Goal: Task Accomplishment & Management: Use online tool/utility

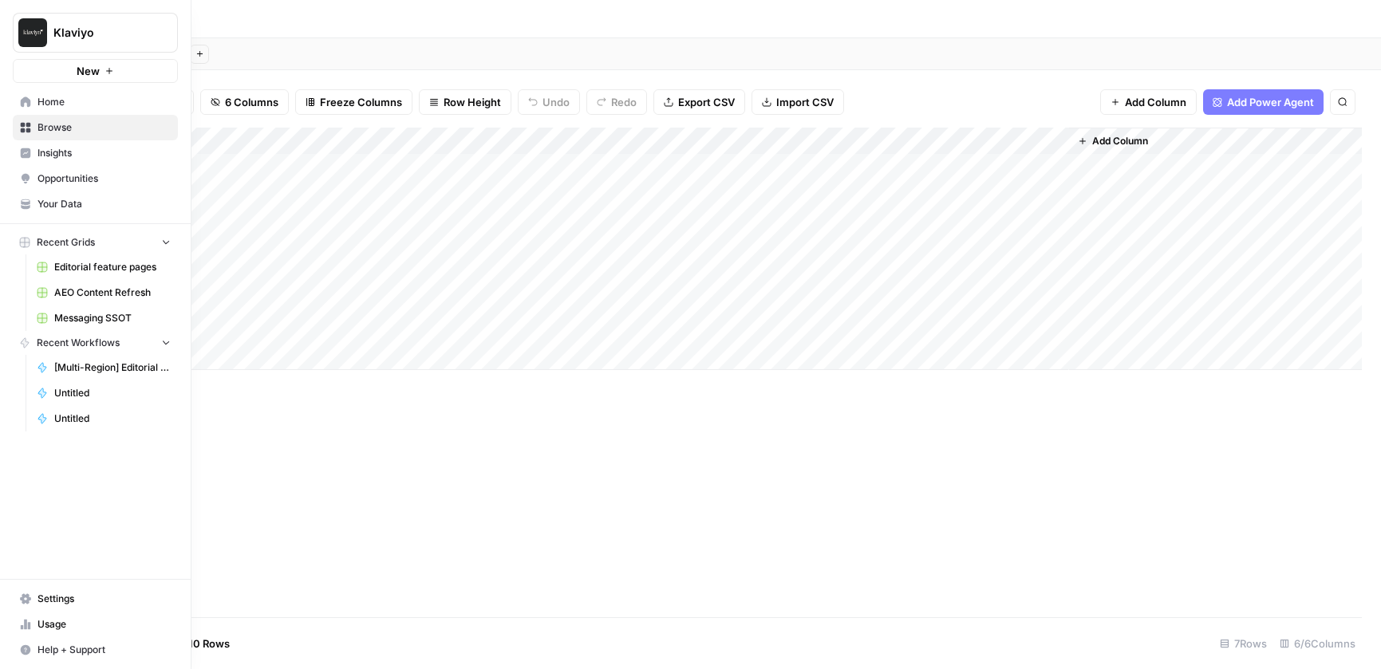
click at [22, 100] on icon at bounding box center [26, 102] width 10 height 10
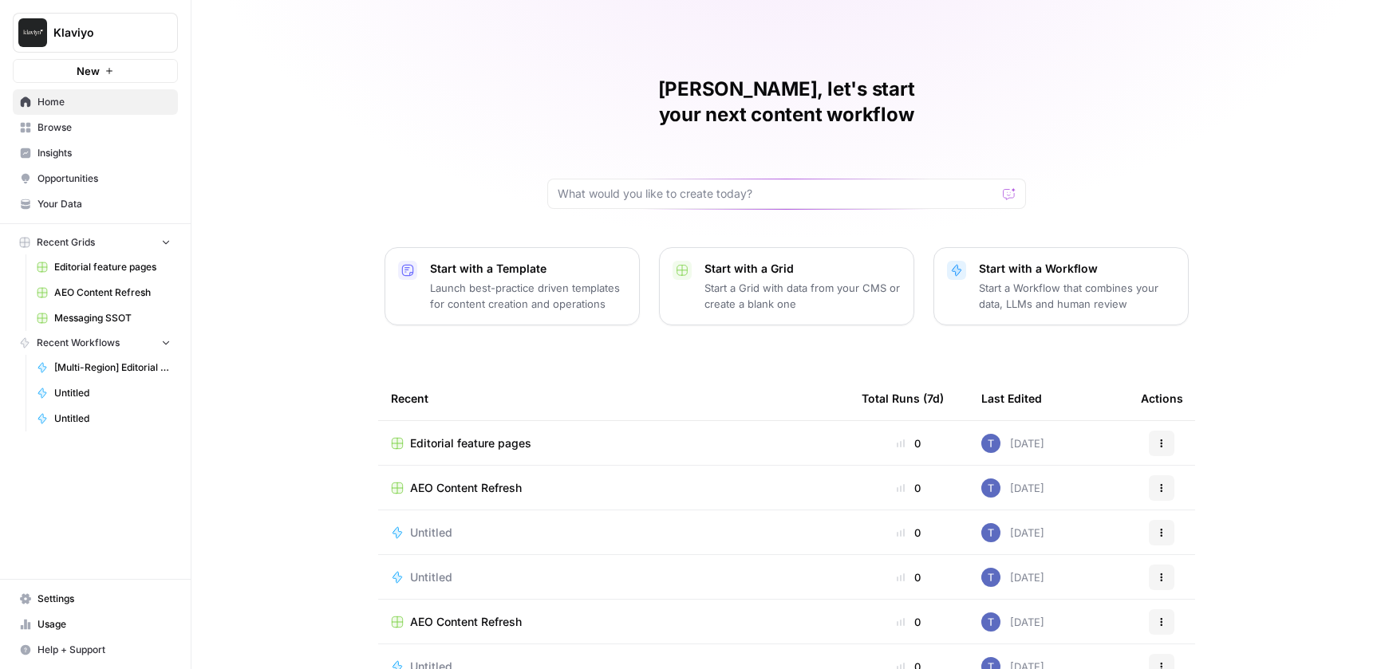
click at [102, 324] on span "Messaging SSOT" at bounding box center [112, 318] width 116 height 14
click at [101, 266] on span "Editorial feature pages" at bounding box center [112, 267] width 116 height 14
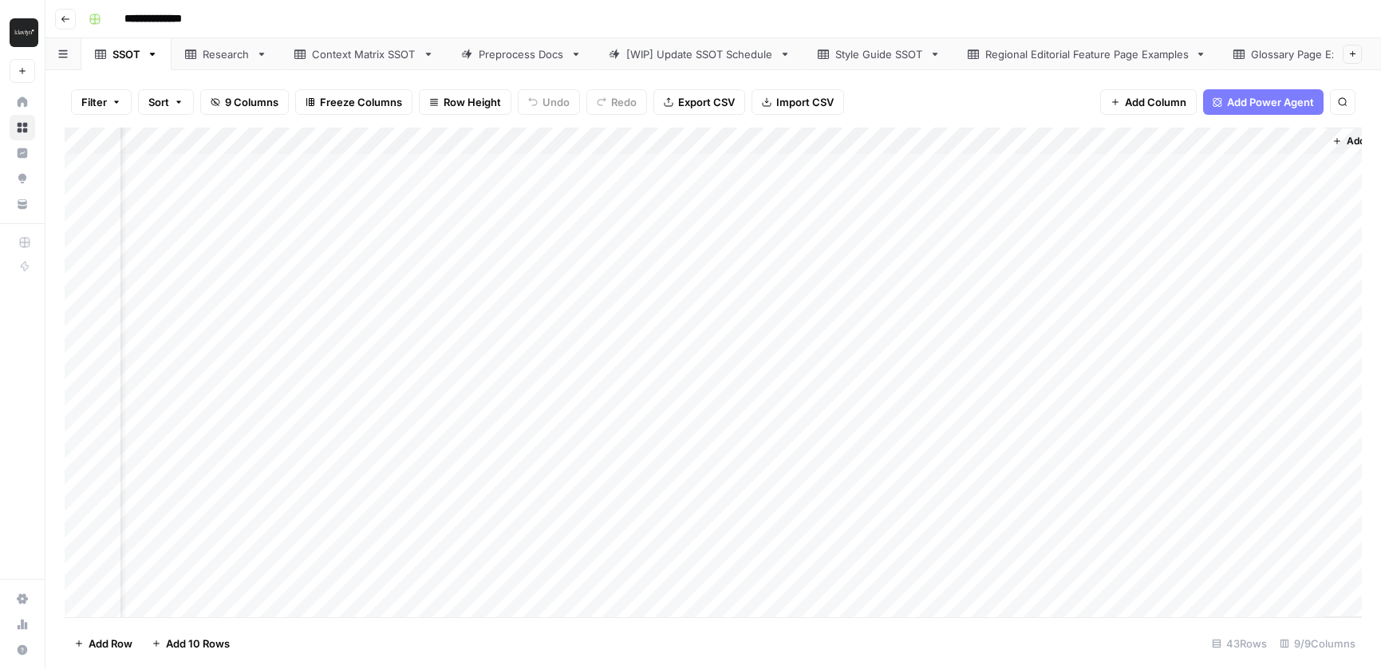
scroll to position [0, 108]
click at [228, 51] on div "Research" at bounding box center [226, 54] width 47 height 16
click at [129, 58] on div "SSOT" at bounding box center [126, 54] width 28 height 16
click at [1078, 53] on div "Regional Editorial Feature Page Examples" at bounding box center [1086, 54] width 203 height 16
click at [884, 53] on div "Style Guide SSOT" at bounding box center [879, 54] width 88 height 16
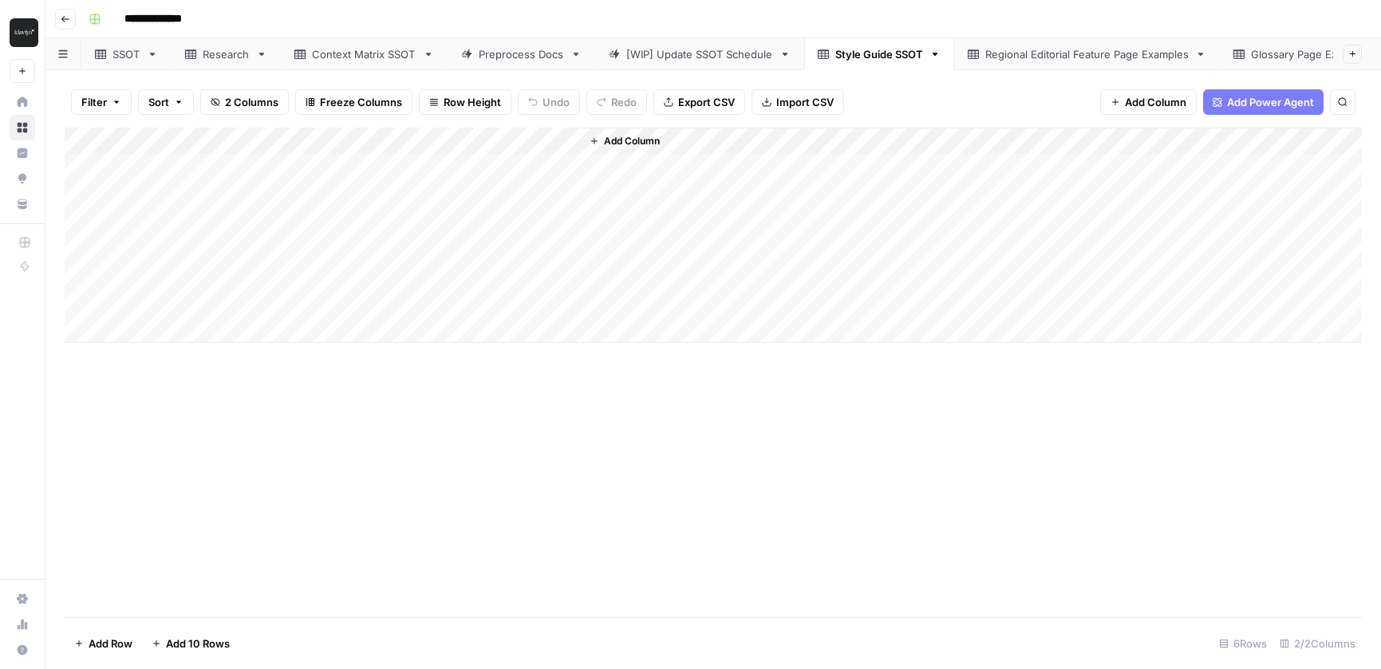
click at [112, 59] on div "SSOT" at bounding box center [117, 54] width 45 height 16
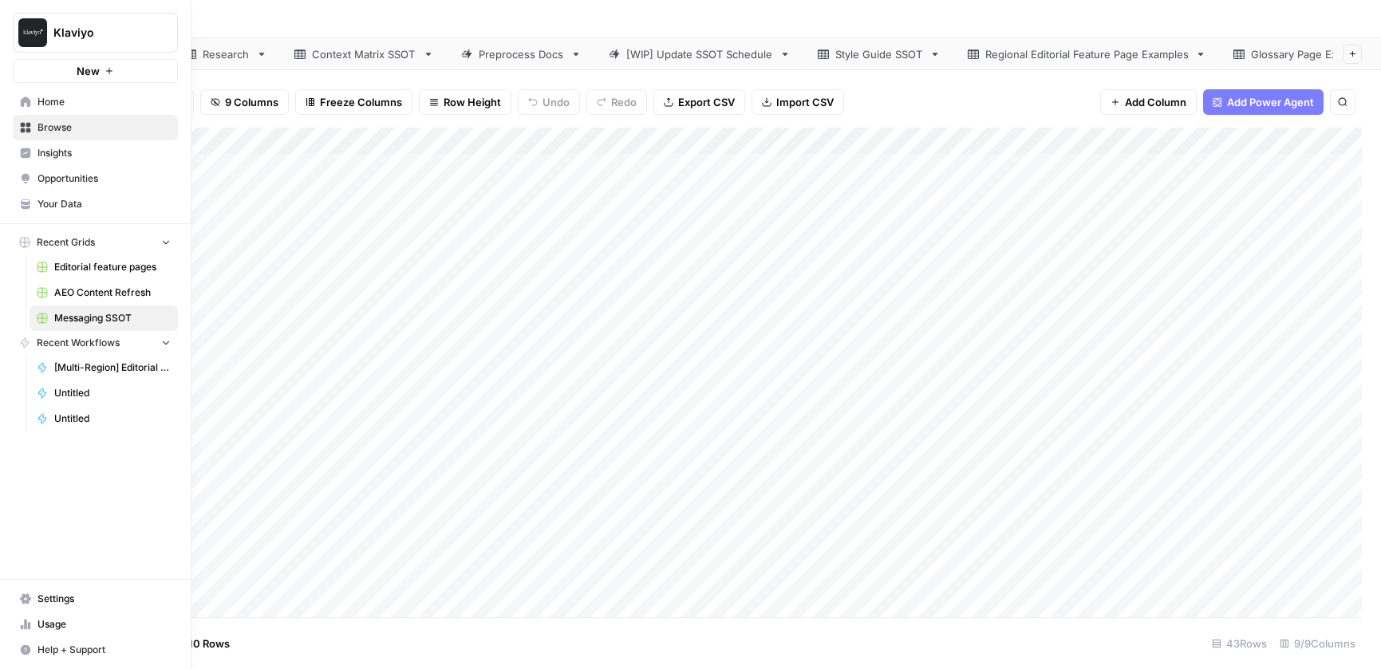
click at [77, 203] on span "Your Data" at bounding box center [103, 204] width 133 height 14
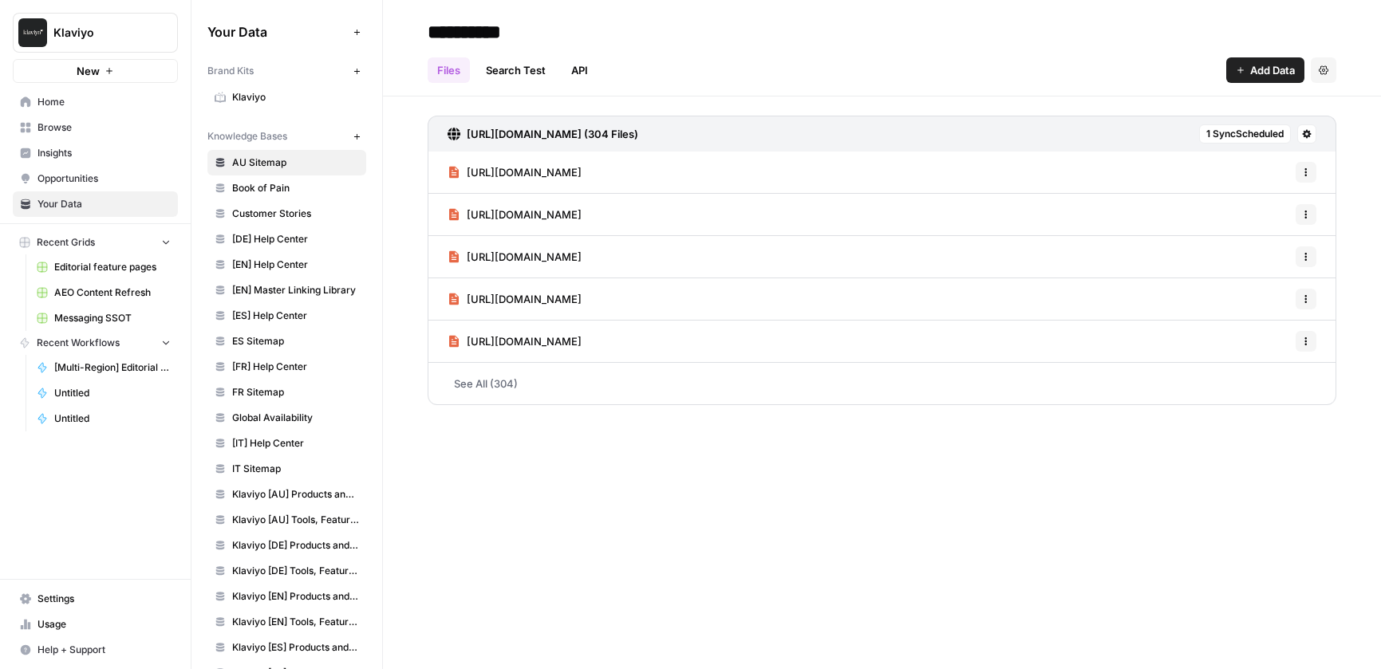
click at [327, 188] on span "Book of Pain" at bounding box center [295, 188] width 127 height 14
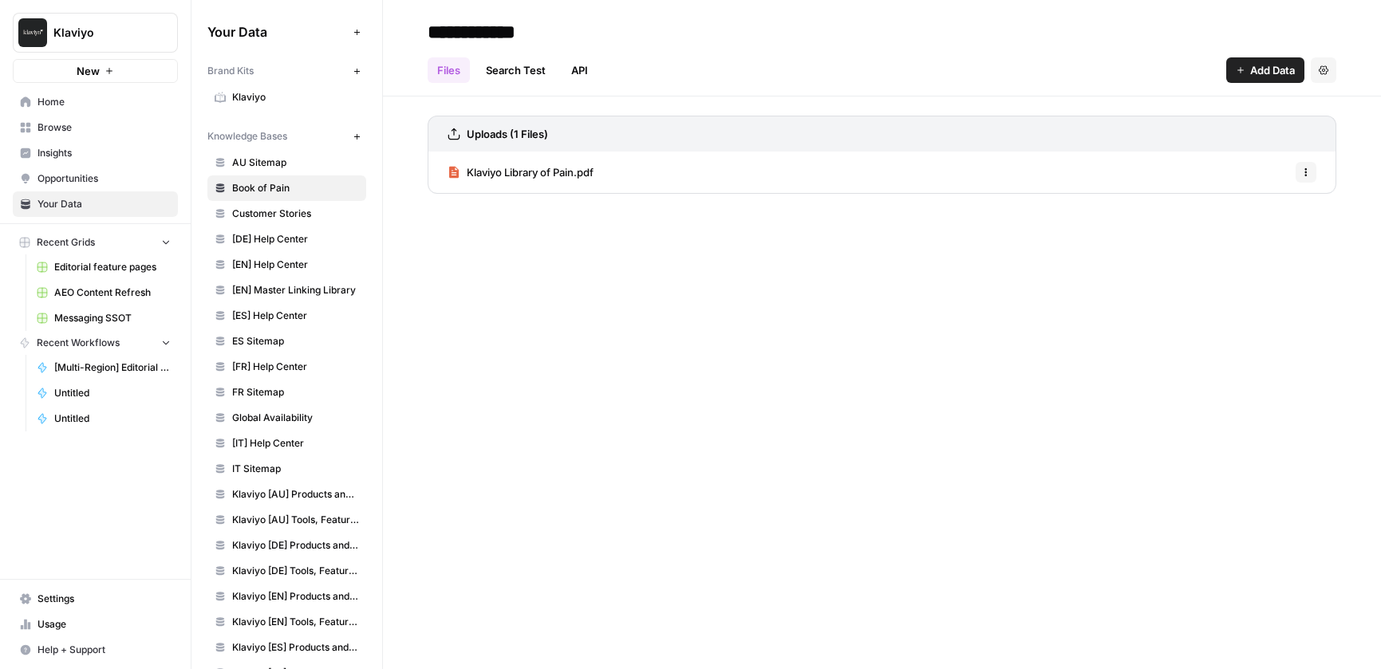
click at [271, 100] on span "Klaviyo" at bounding box center [295, 97] width 127 height 14
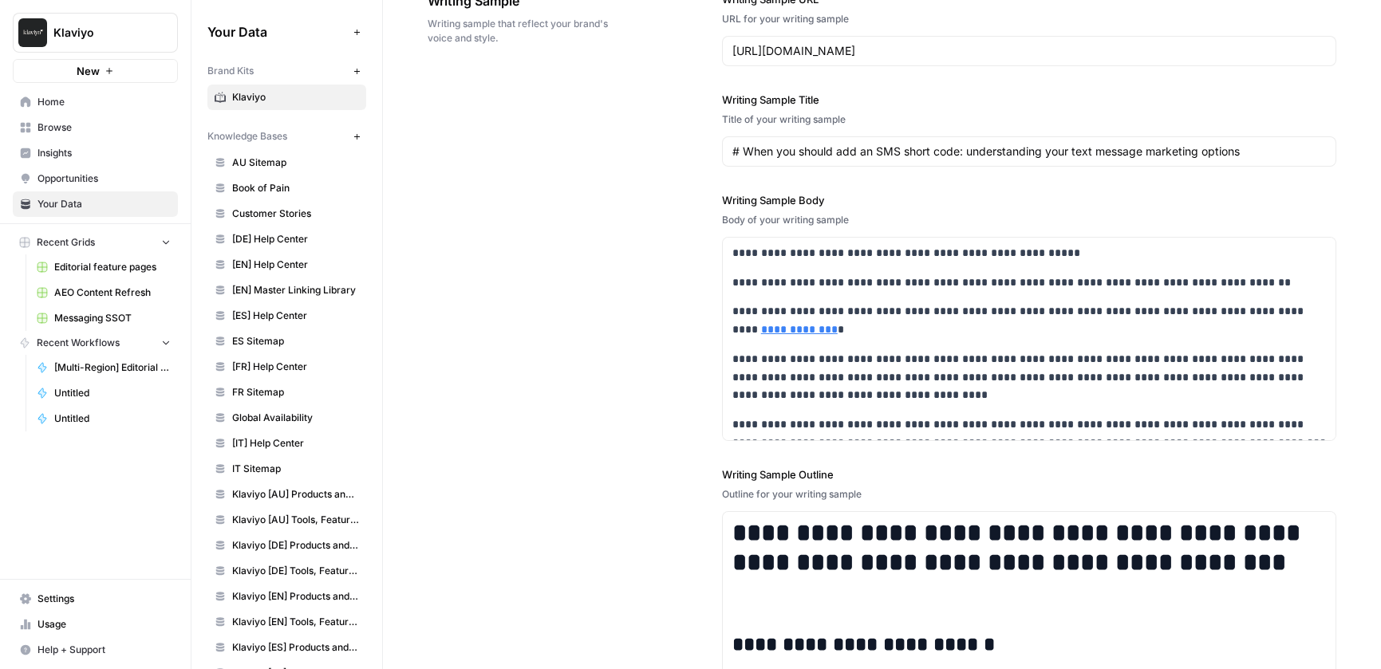
scroll to position [2431, 0]
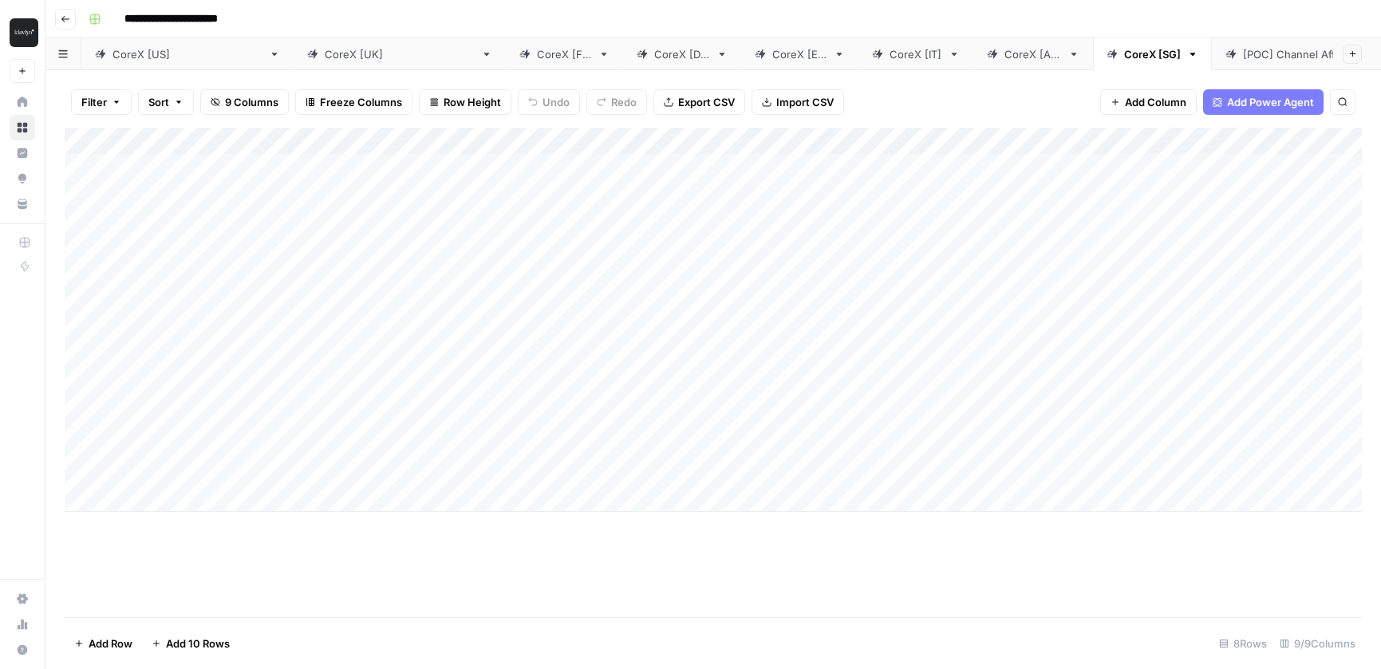
click at [133, 50] on div "CoreX [US]" at bounding box center [187, 54] width 150 height 16
click at [325, 54] on div "CoreX [UK]" at bounding box center [400, 54] width 150 height 16
click at [142, 53] on div "CoreX [US]" at bounding box center [187, 54] width 150 height 16
click at [785, 167] on div "Add Column" at bounding box center [713, 373] width 1297 height 490
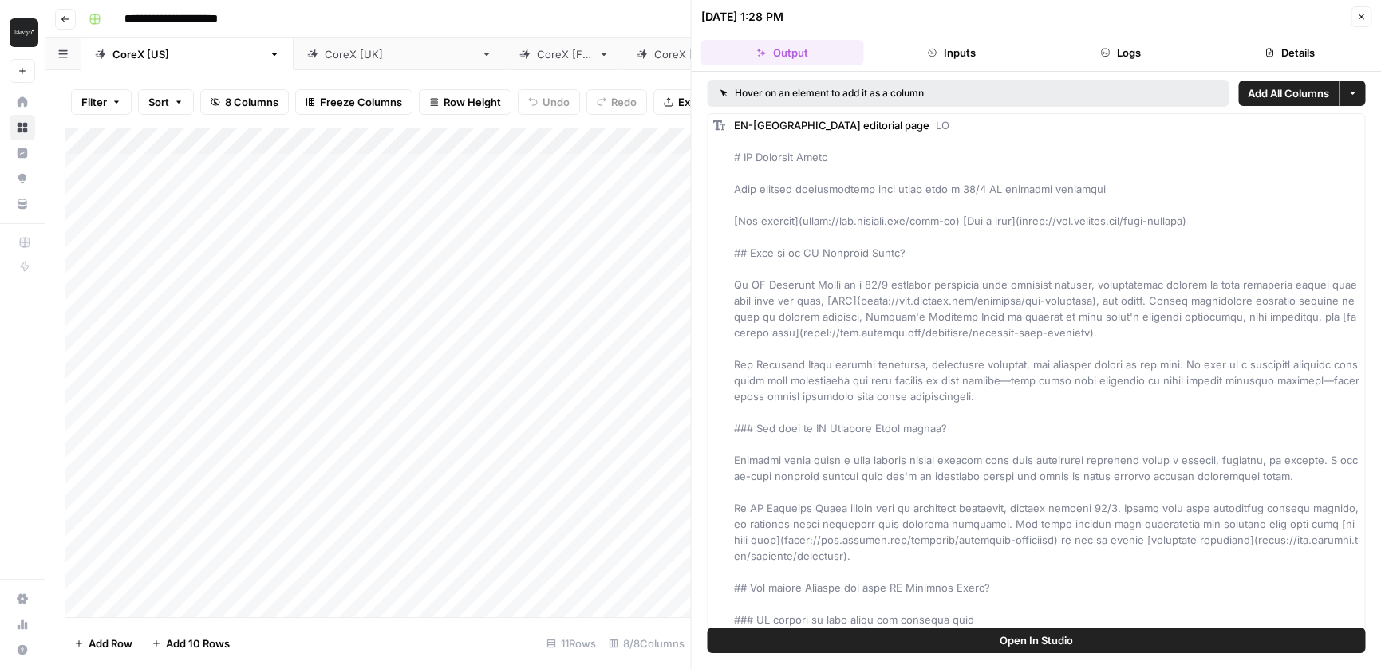
click at [1130, 49] on button "Logs" at bounding box center [1120, 53] width 163 height 26
click at [1118, 58] on button "Logs" at bounding box center [1119, 53] width 163 height 26
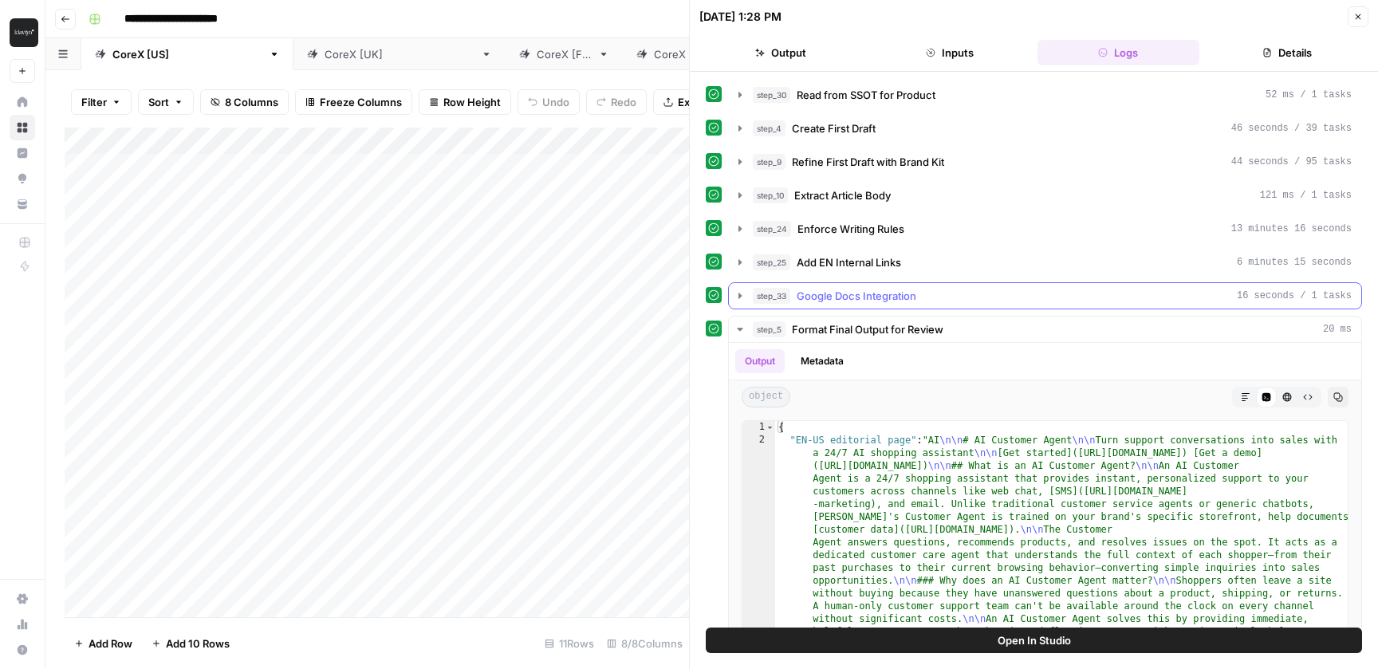
scroll to position [175, 0]
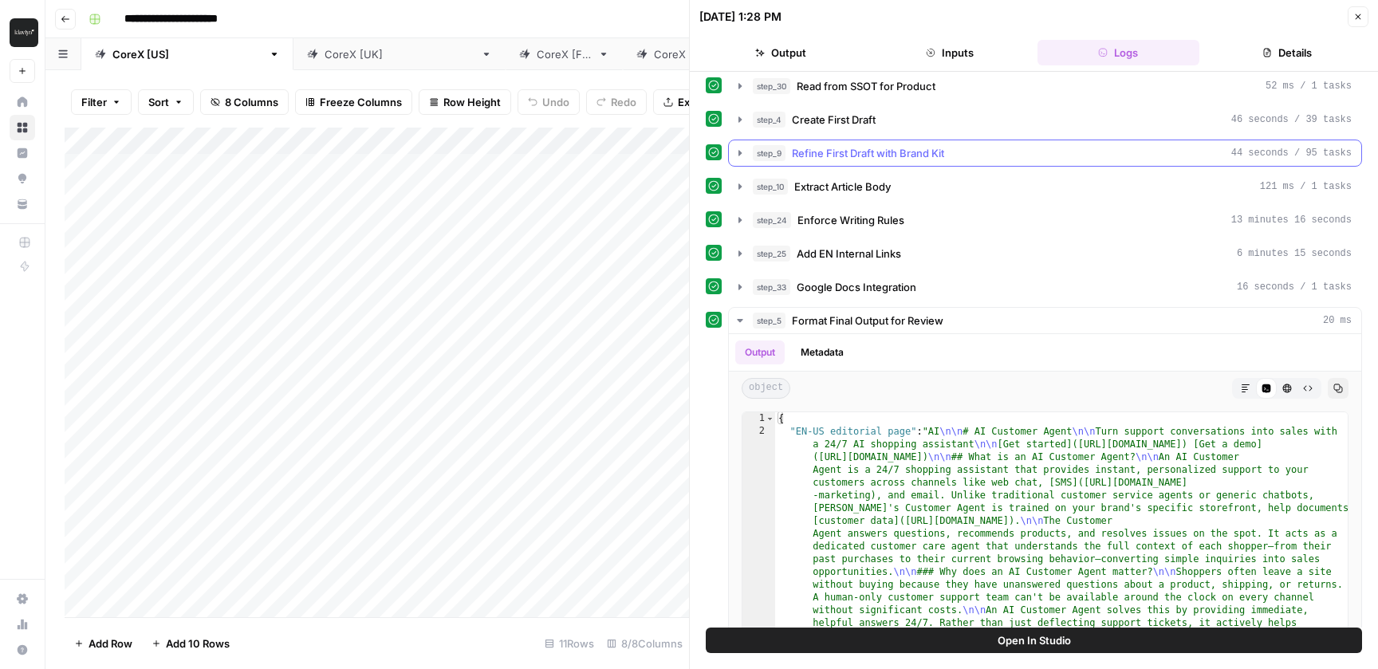
drag, startPoint x: 1362, startPoint y: 18, endPoint x: 1227, endPoint y: 170, distance: 203.4
click at [1227, 170] on div "08/21/25 at 1:28 PM Close Output Inputs Logs Details step_29 Feature Page Templ…" at bounding box center [1033, 334] width 689 height 669
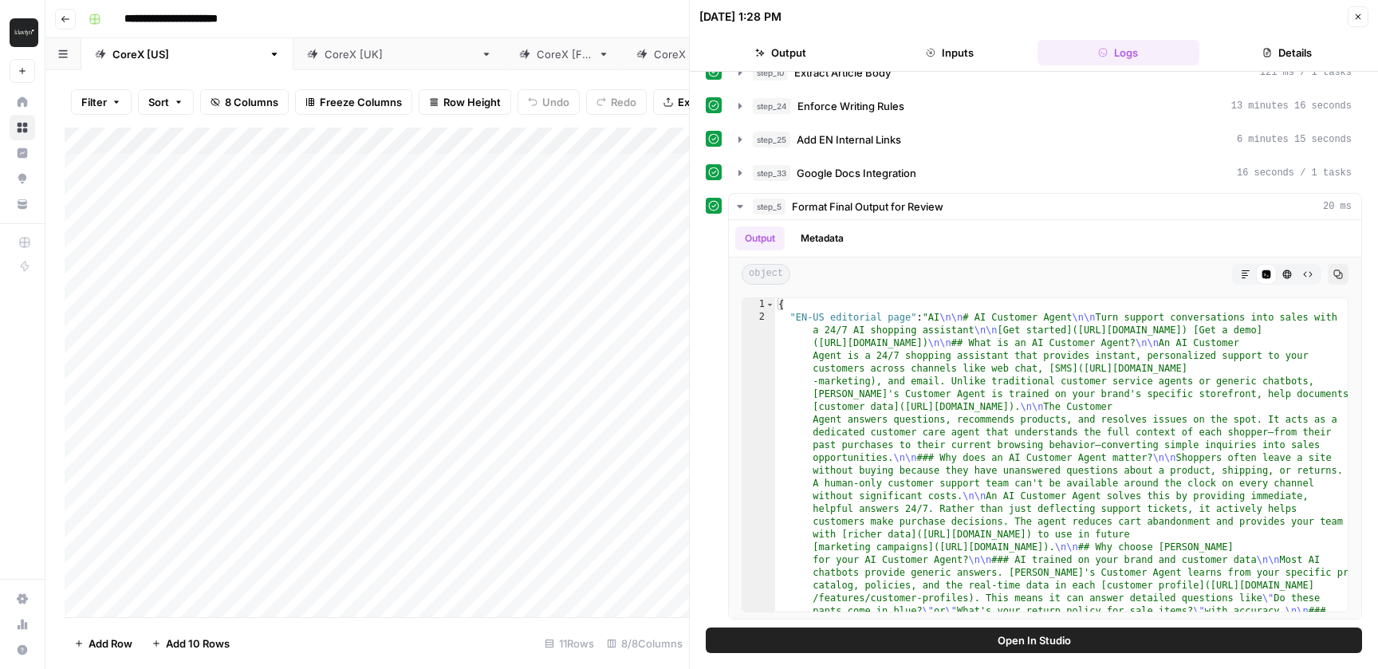
click at [1358, 14] on icon "button" at bounding box center [1359, 17] width 10 height 10
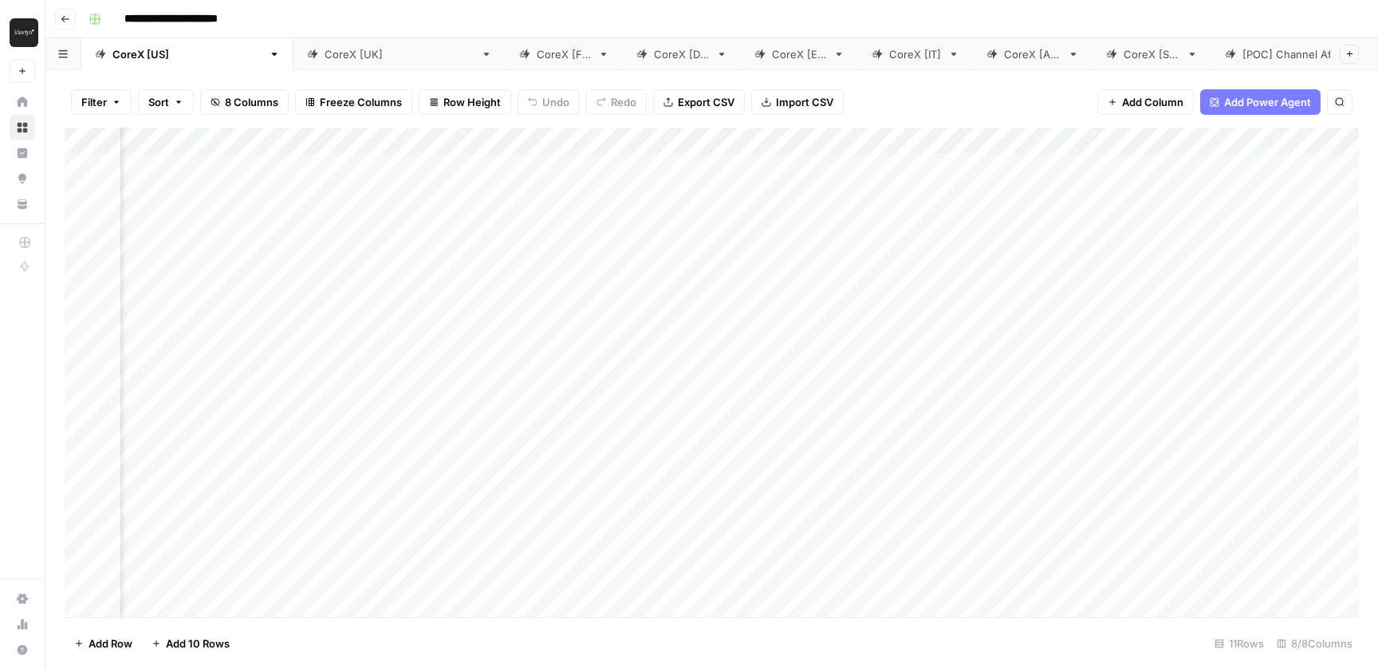
scroll to position [0, 408]
click at [894, 166] on div "Add Column" at bounding box center [712, 373] width 1295 height 490
click at [846, 168] on div "Add Column" at bounding box center [712, 373] width 1295 height 490
click at [1017, 176] on div "Add Column" at bounding box center [712, 373] width 1295 height 490
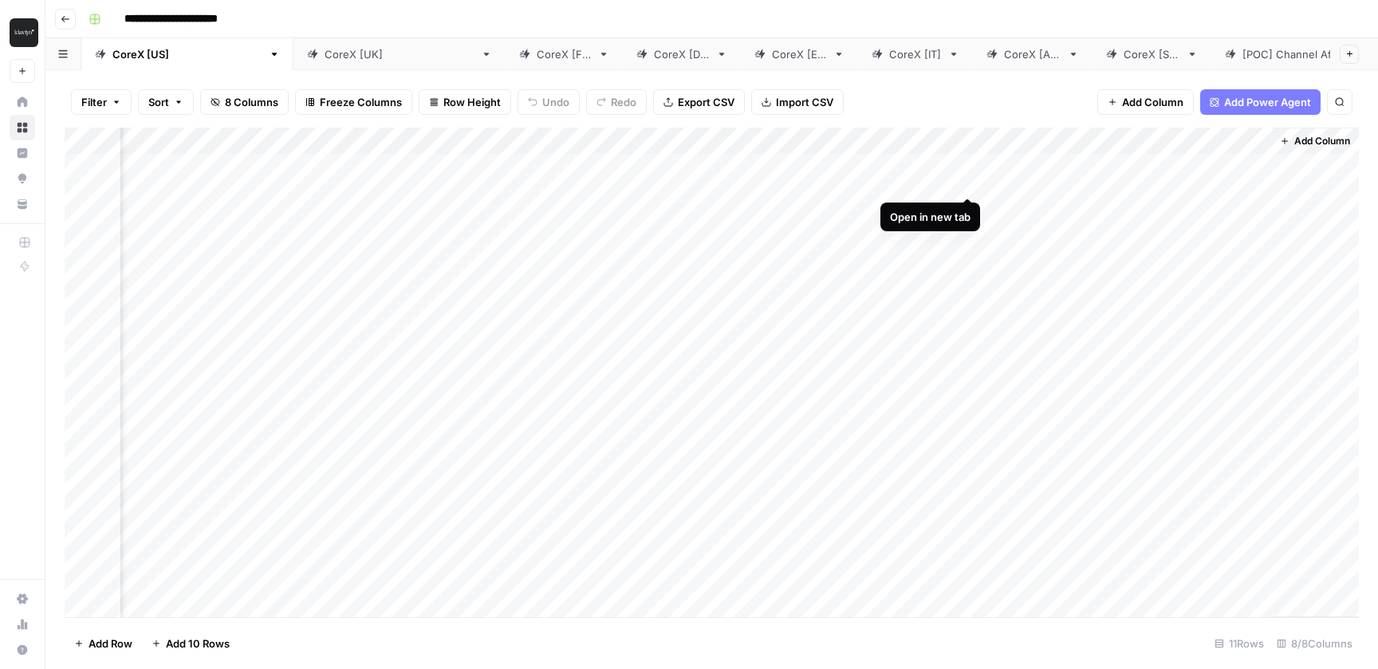
click at [968, 164] on div "Add Column" at bounding box center [712, 373] width 1295 height 490
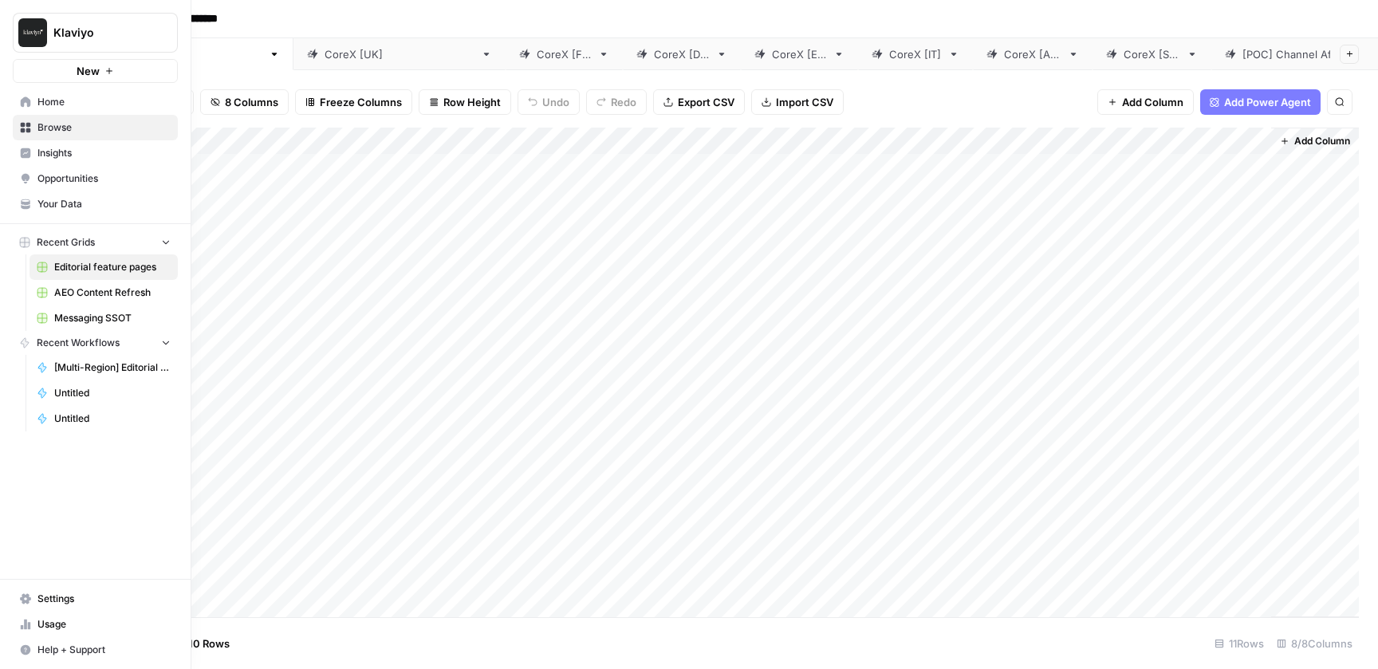
click at [71, 172] on span "Opportunities" at bounding box center [103, 179] width 133 height 14
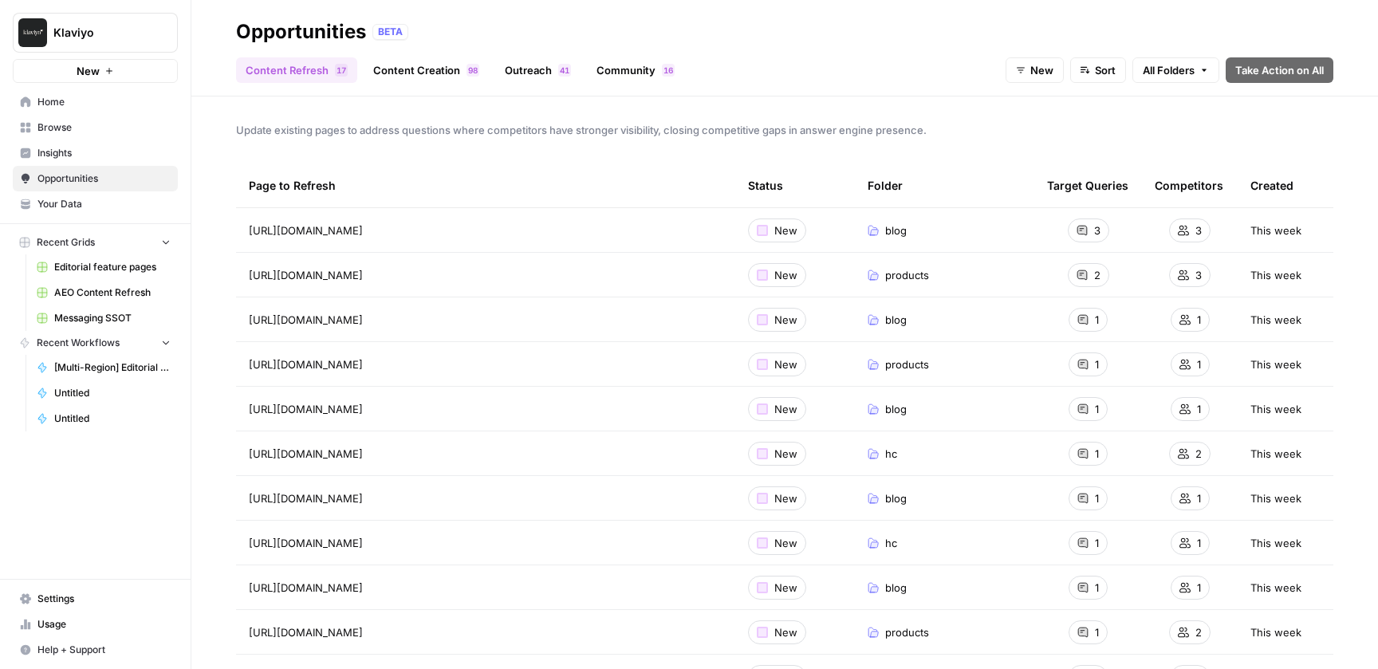
click at [60, 148] on span "Insights" at bounding box center [103, 153] width 133 height 14
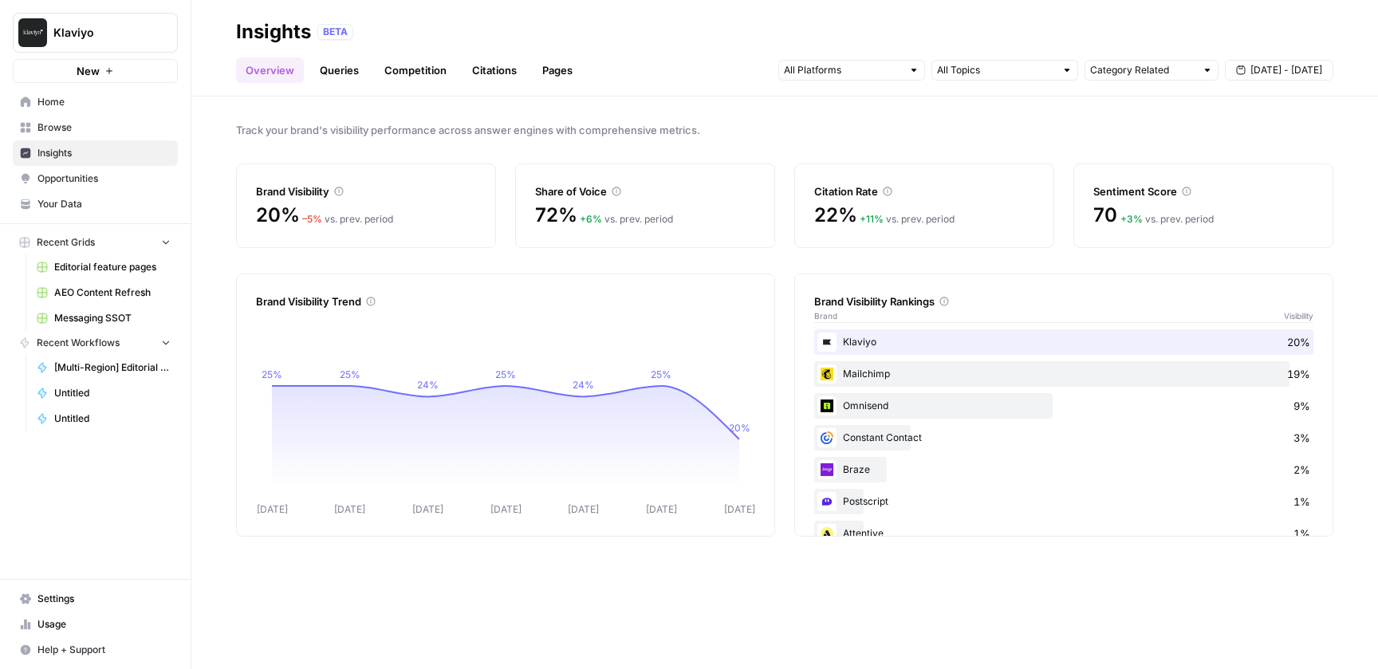
click at [98, 179] on span "Opportunities" at bounding box center [103, 179] width 133 height 14
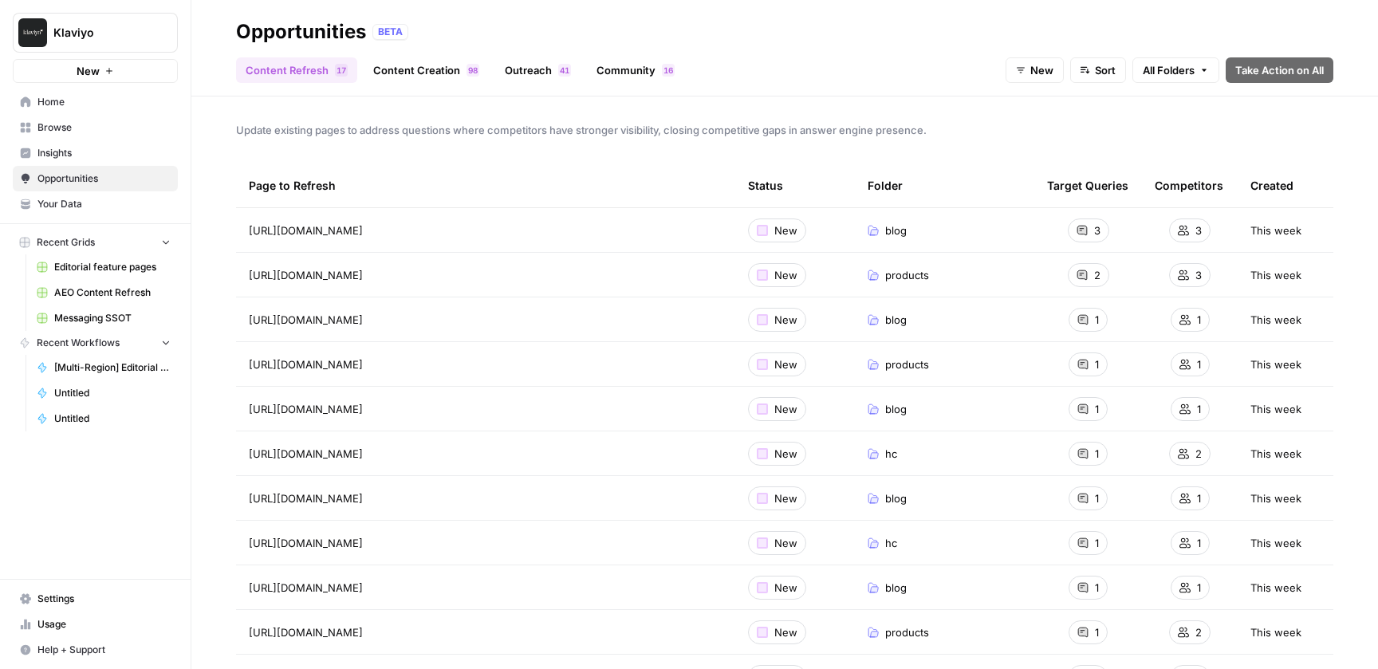
click at [112, 295] on span "AEO Content Refresh" at bounding box center [112, 293] width 116 height 14
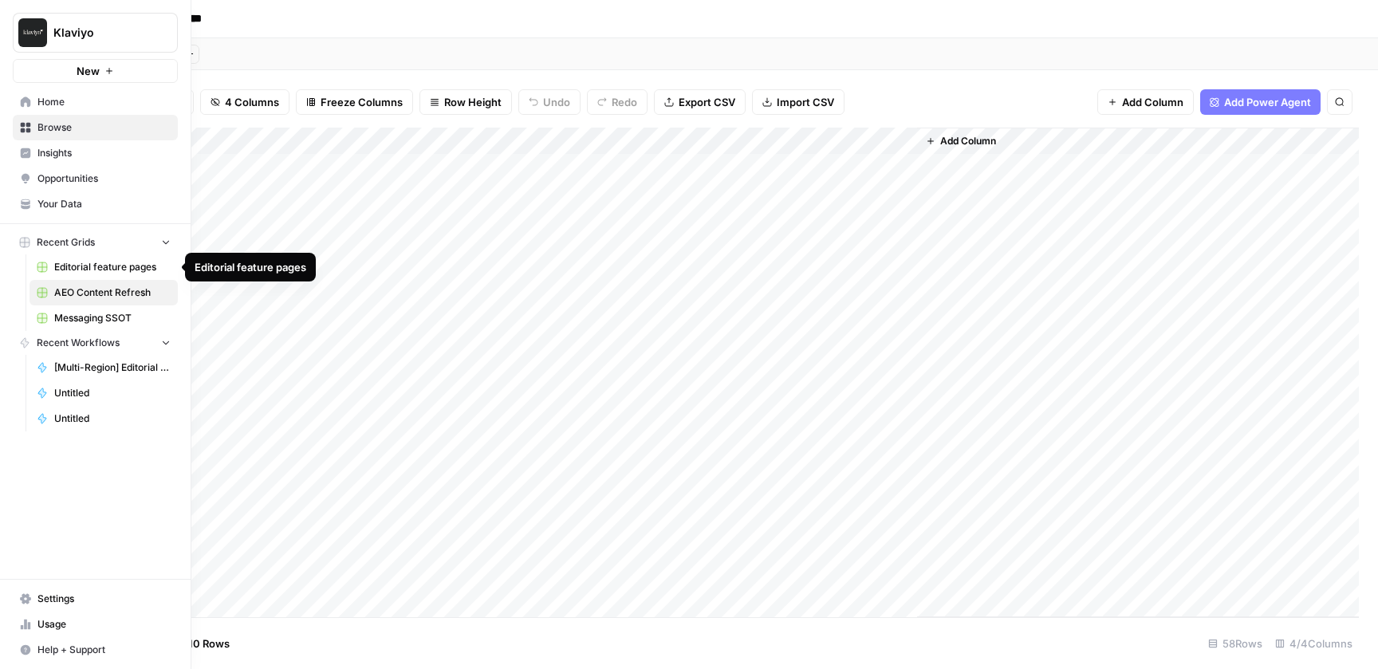
click at [108, 263] on span "Editorial feature pages" at bounding box center [112, 267] width 116 height 14
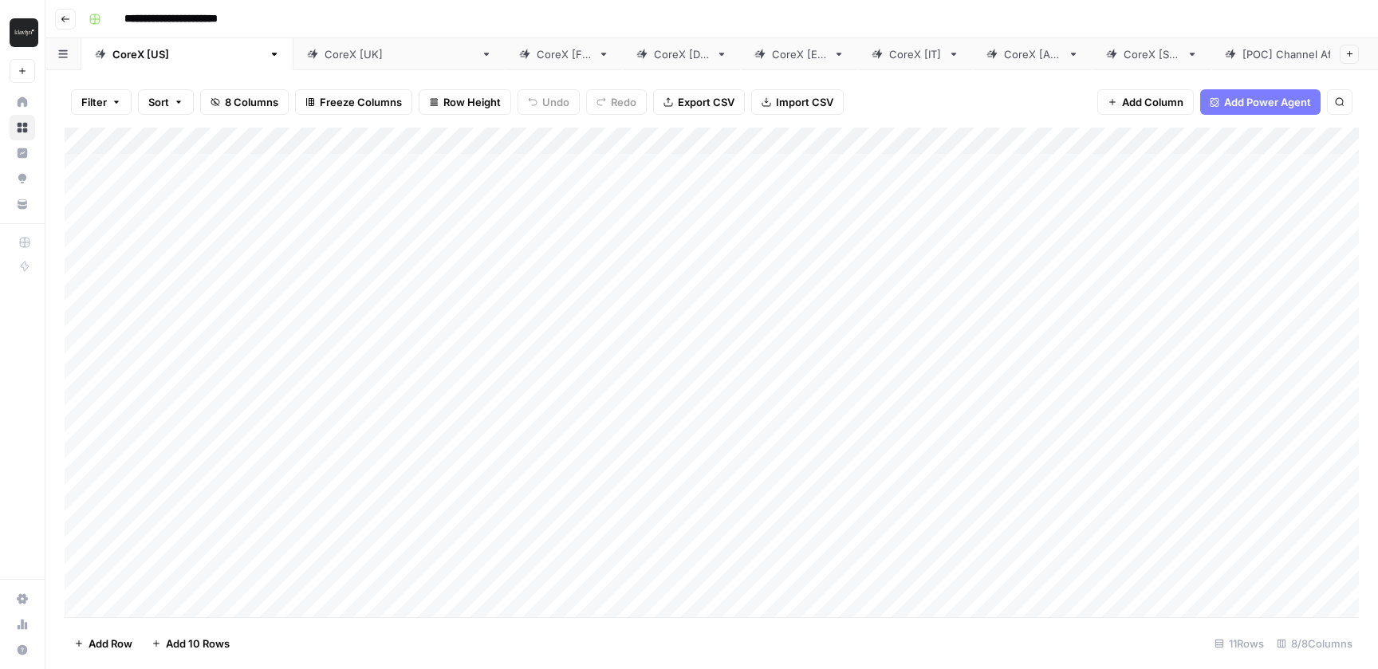
click at [791, 140] on div "Add Column" at bounding box center [712, 373] width 1295 height 490
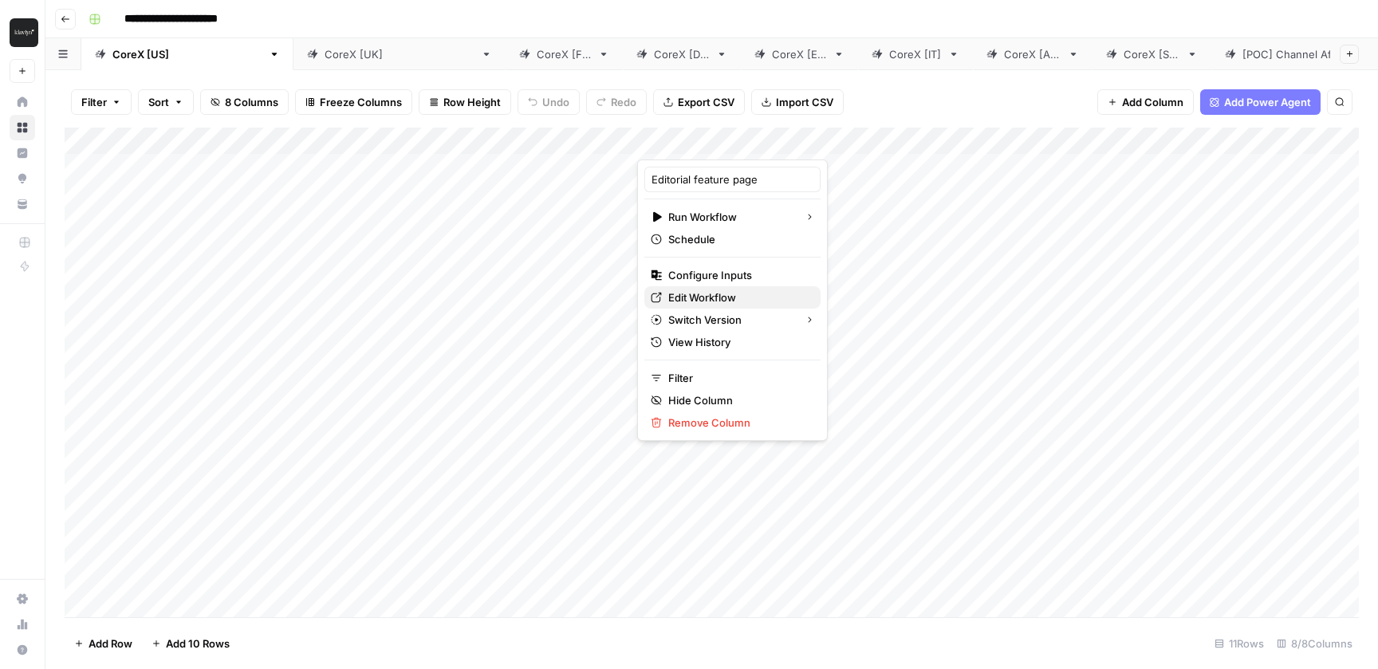
click at [715, 295] on span "Edit Workflow" at bounding box center [738, 298] width 140 height 16
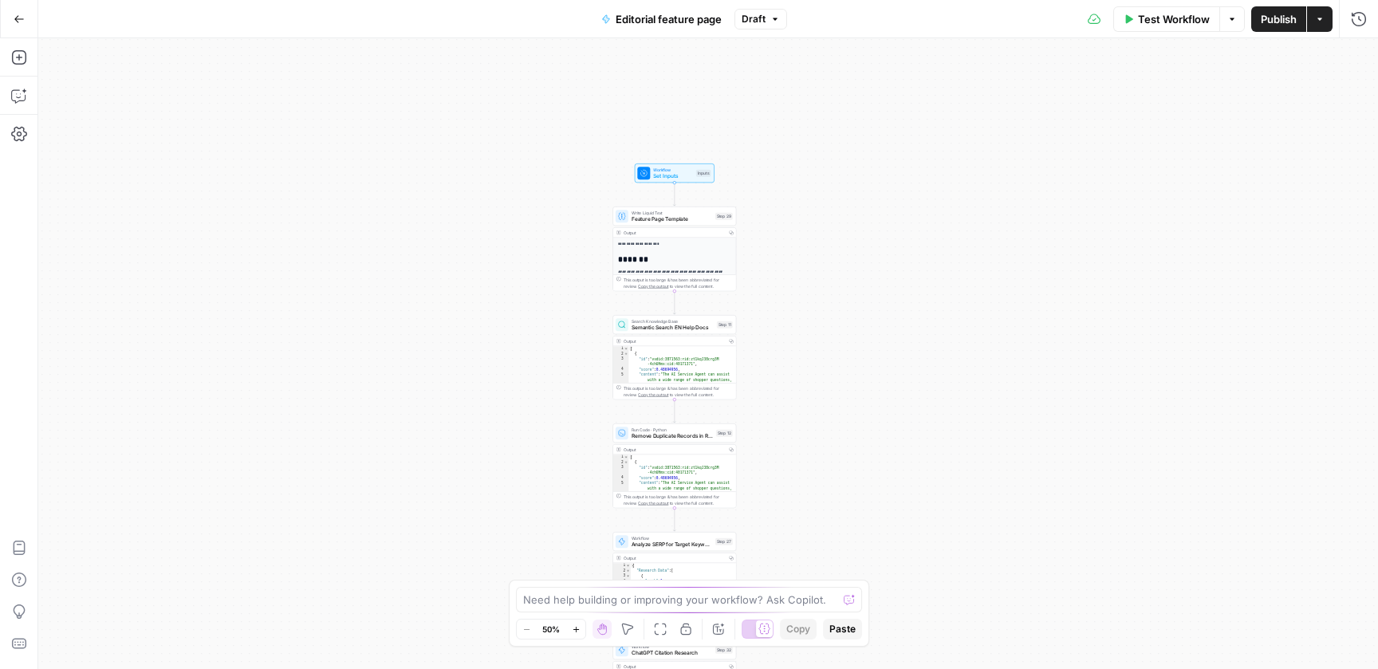
drag, startPoint x: 870, startPoint y: 142, endPoint x: 795, endPoint y: 448, distance: 314.6
click at [795, 447] on div "**********" at bounding box center [708, 353] width 1340 height 631
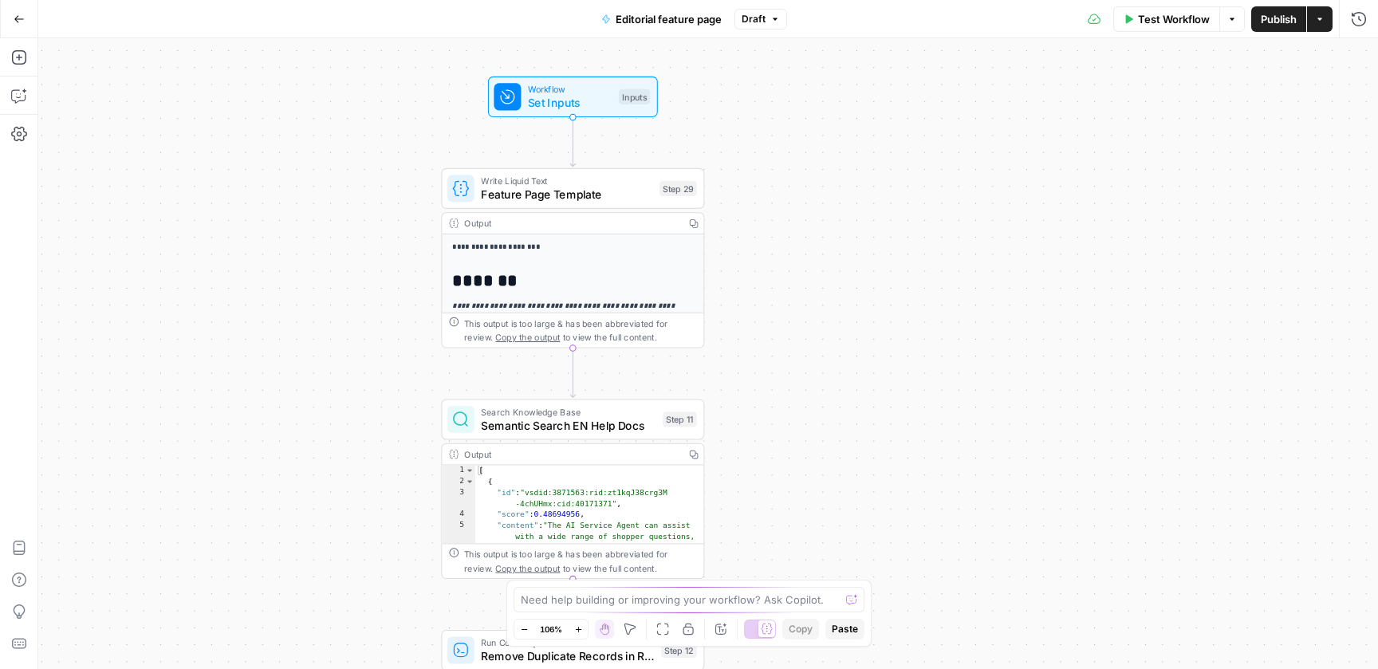
drag, startPoint x: 783, startPoint y: 176, endPoint x: 857, endPoint y: 249, distance: 103.2
click at [857, 250] on div "**********" at bounding box center [708, 353] width 1340 height 631
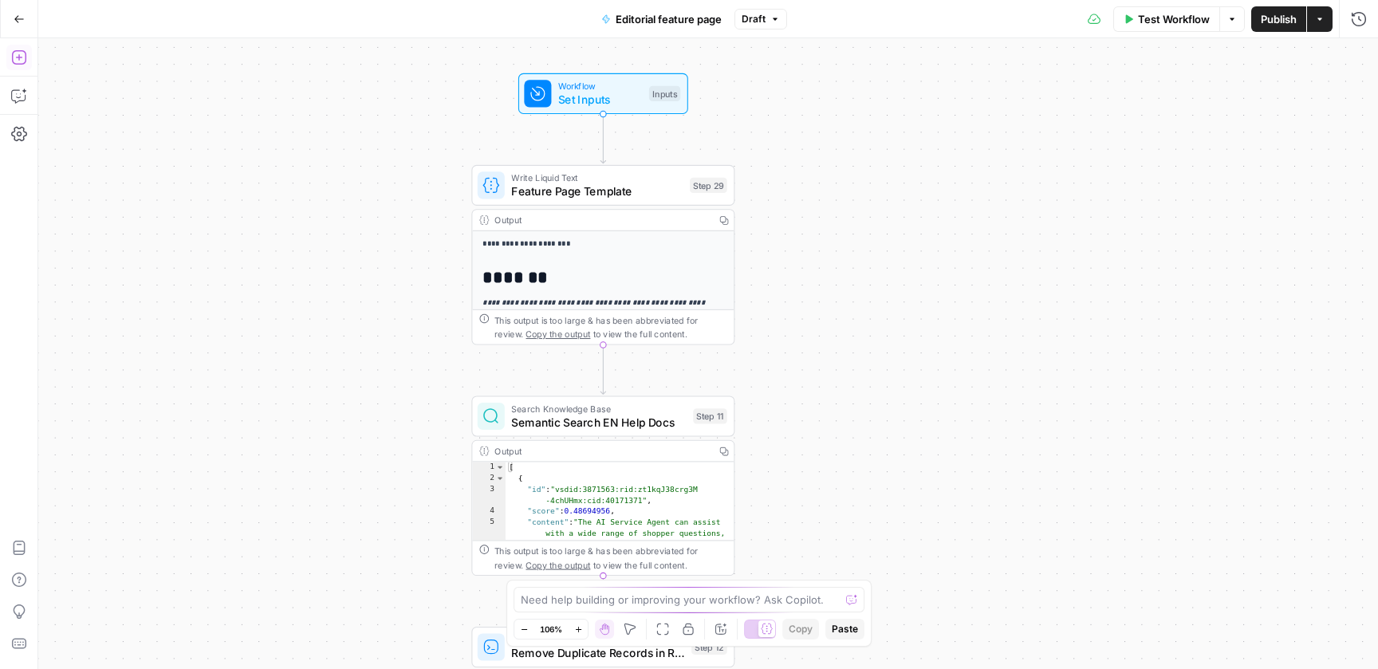
click at [21, 59] on icon "button" at bounding box center [19, 57] width 16 height 16
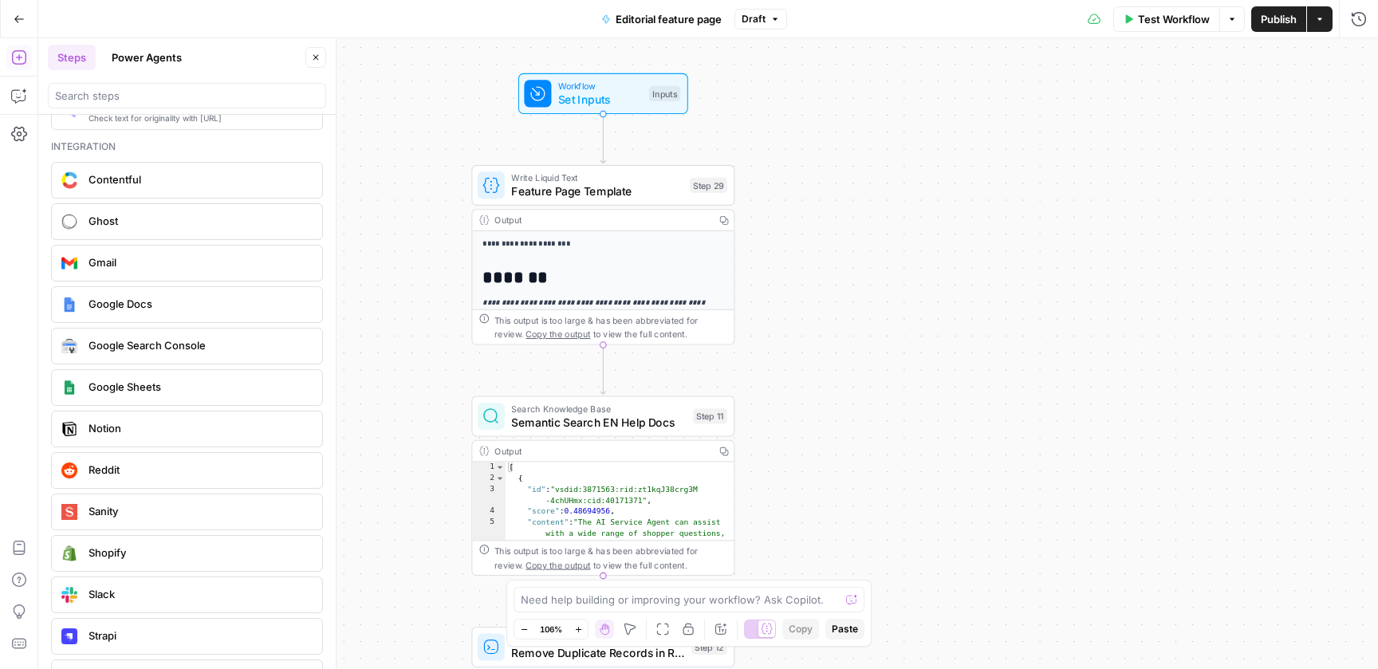
scroll to position [2965, 0]
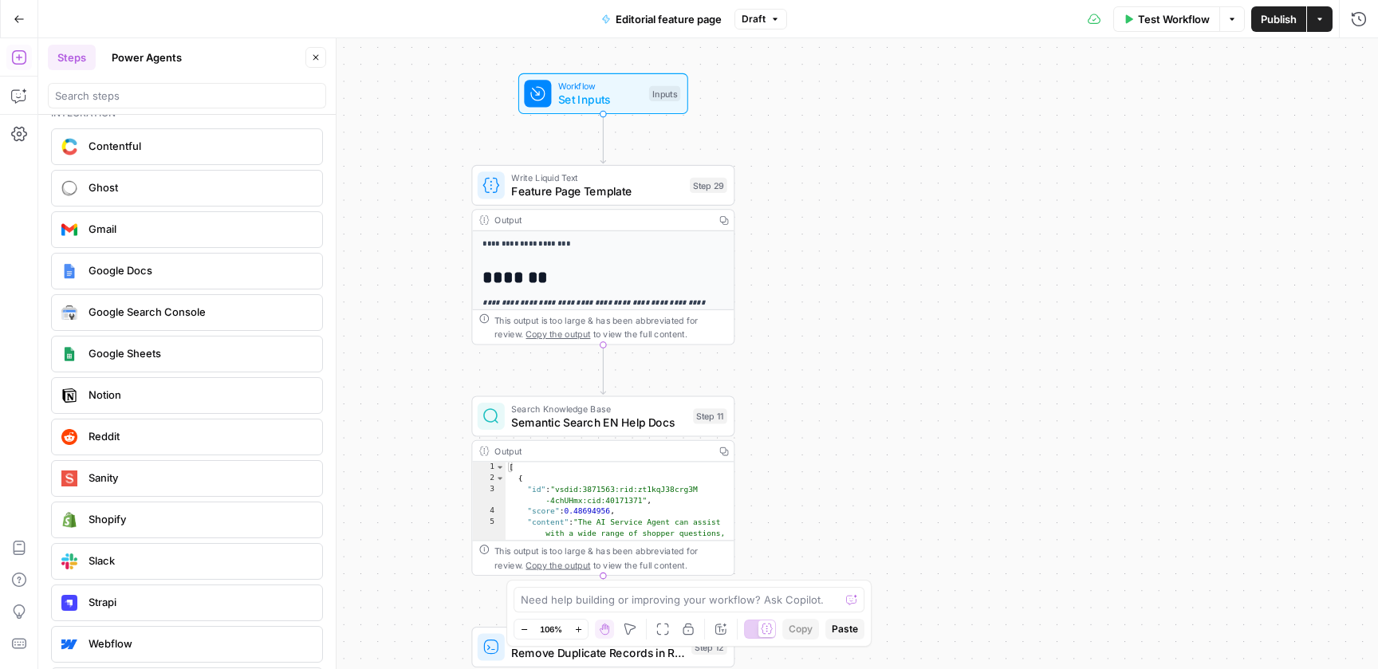
click at [462, 203] on div "**********" at bounding box center [708, 353] width 1340 height 631
